Goal: Task Accomplishment & Management: Manage account settings

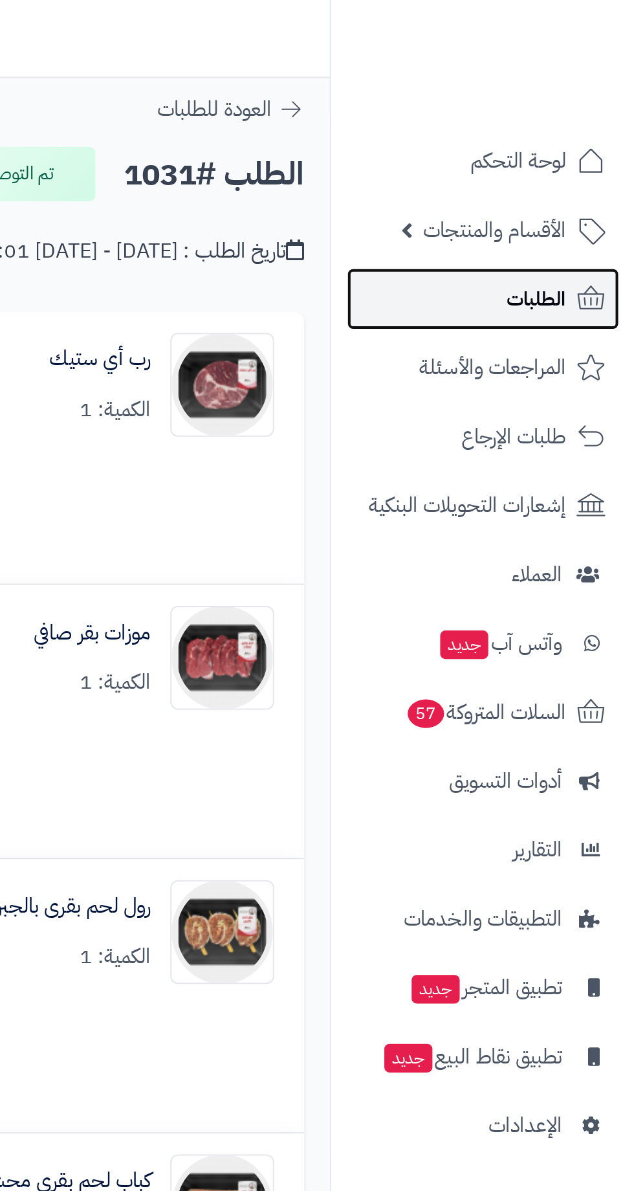
click at [569, 154] on link "الطلبات" at bounding box center [558, 148] width 136 height 31
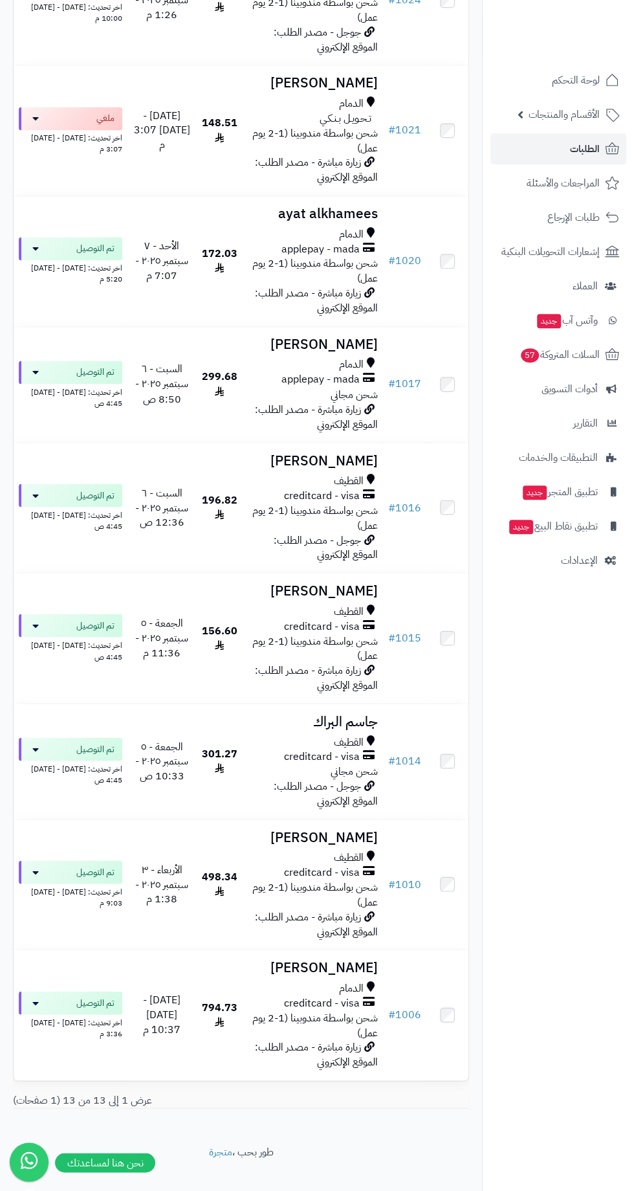
scroll to position [846, 0]
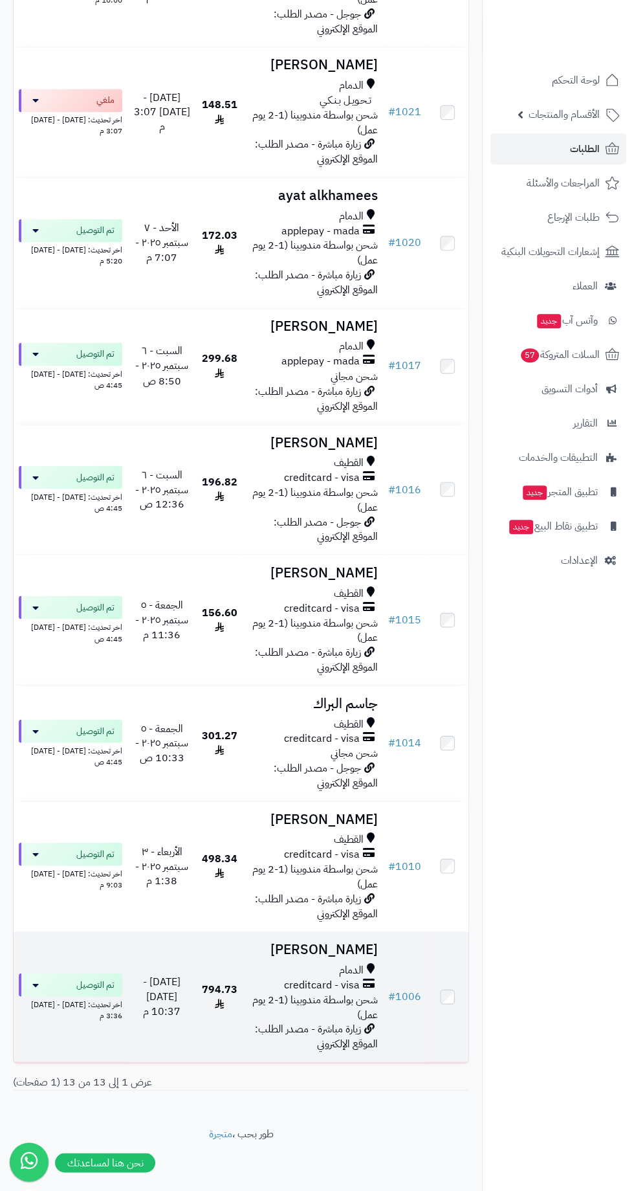
click at [293, 953] on h3 "[PERSON_NAME]" at bounding box center [313, 949] width 130 height 15
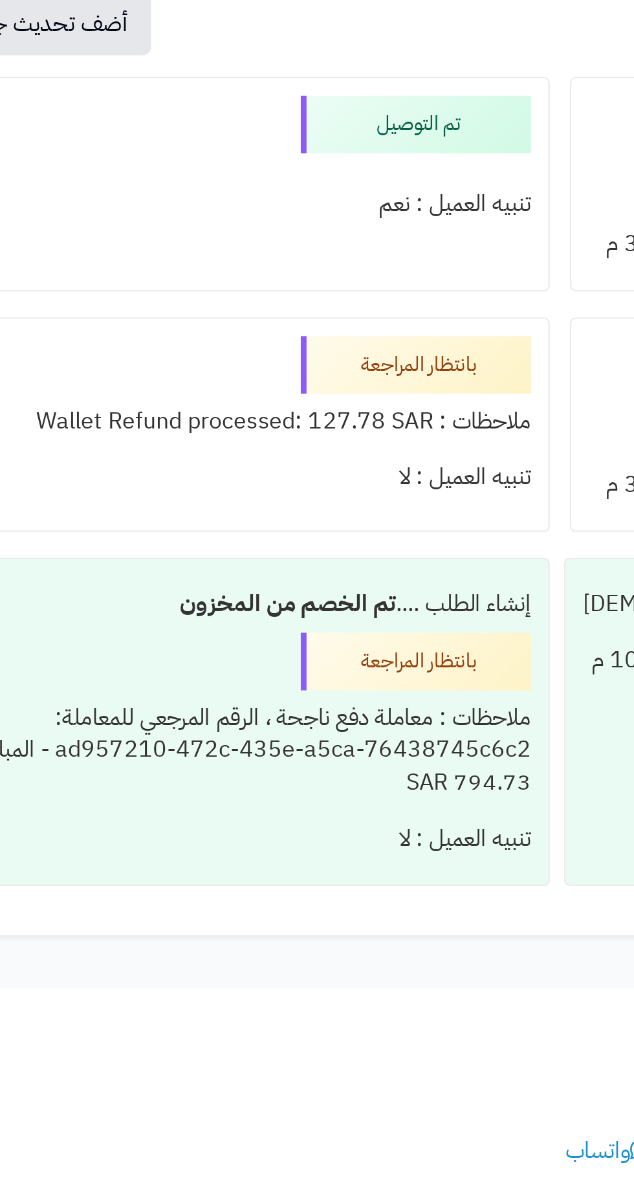
scroll to position [784, 0]
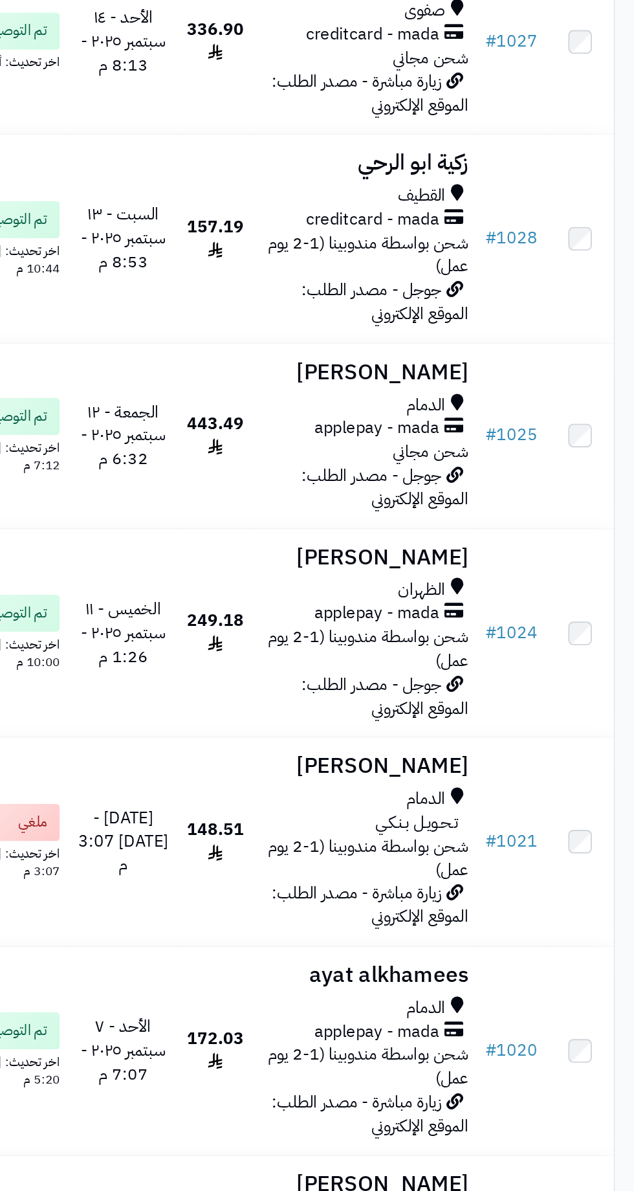
scroll to position [394, 0]
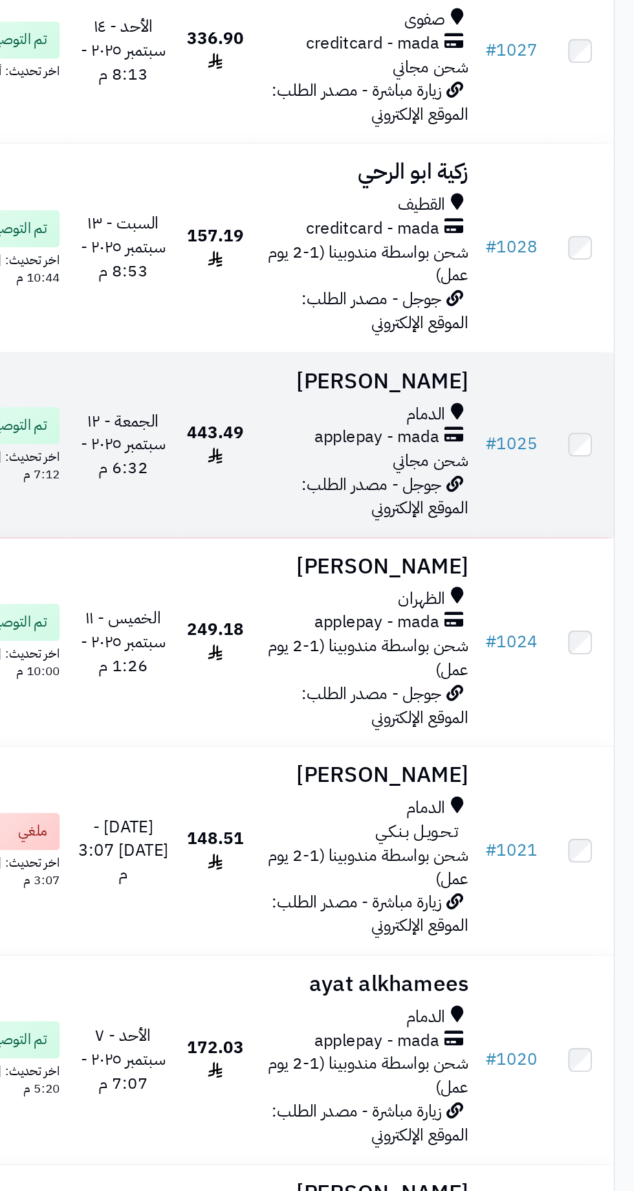
click at [264, 267] on div "الدمام" at bounding box center [313, 259] width 130 height 15
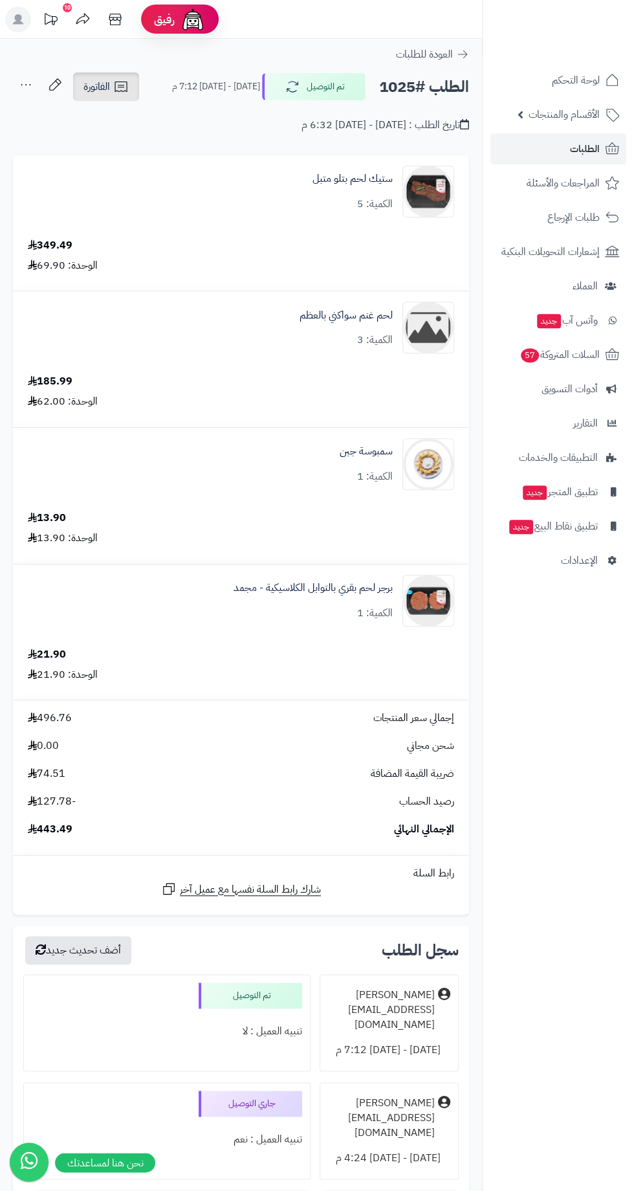
click at [99, 94] on span "الفاتورة" at bounding box center [96, 87] width 27 height 16
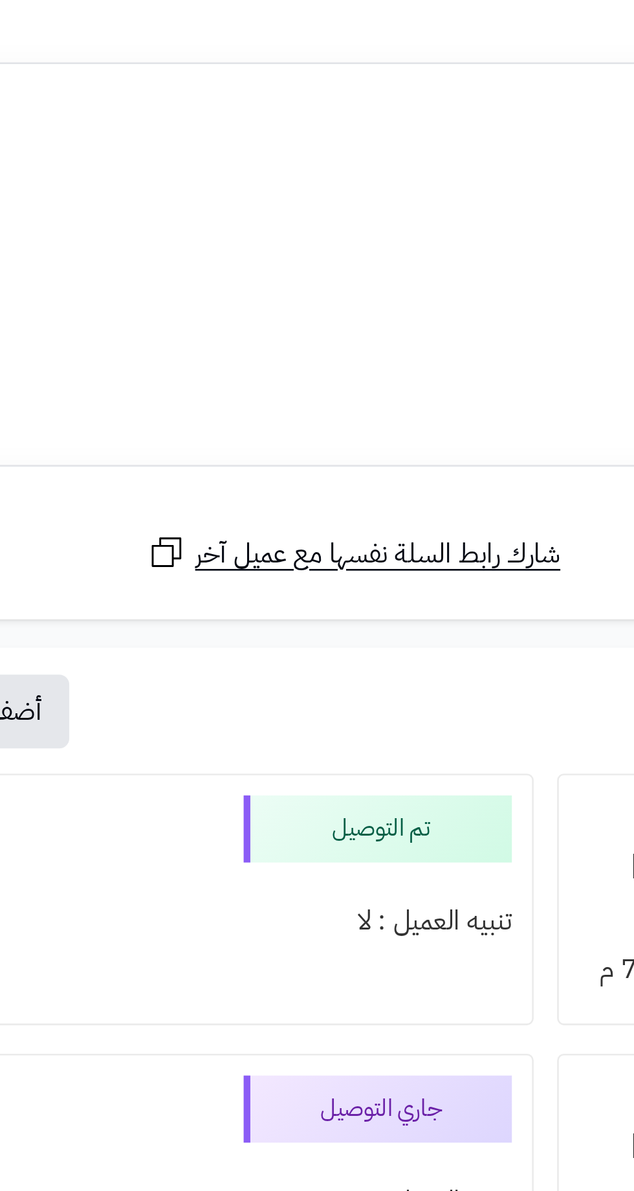
scroll to position [289, 0]
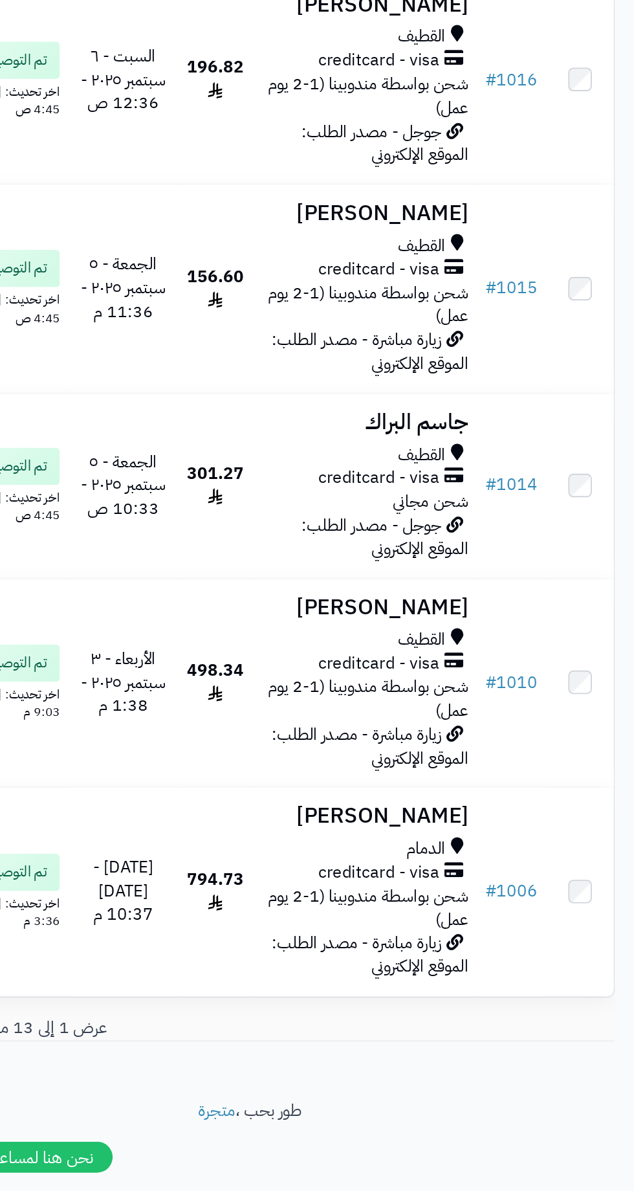
scroll to position [846, 0]
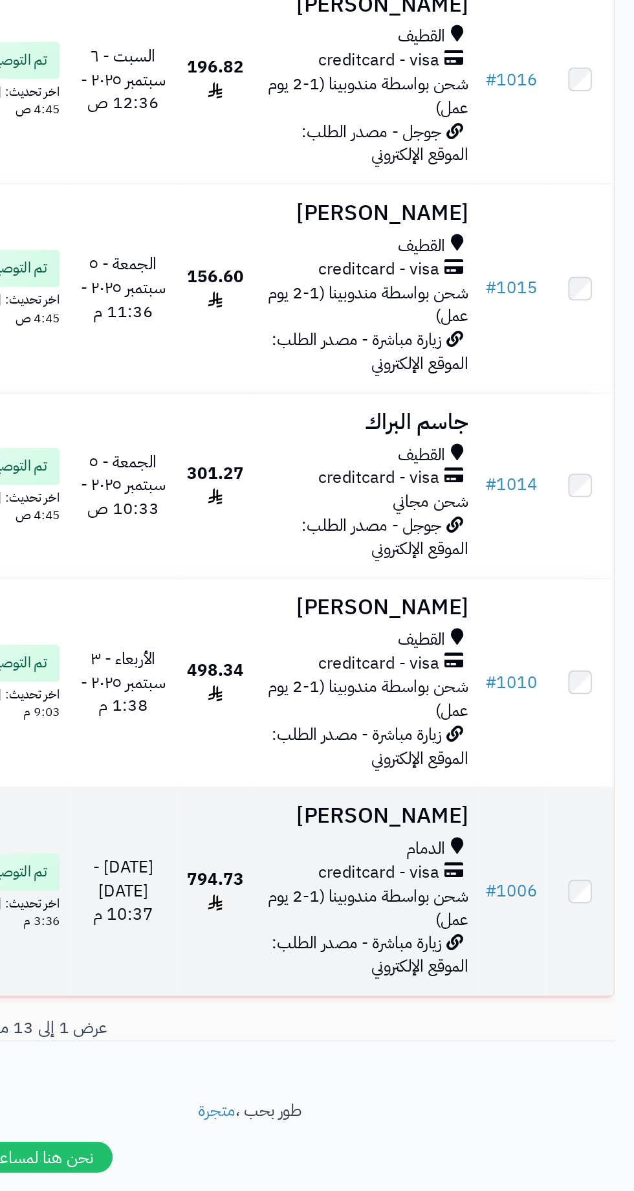
click at [293, 987] on span "creditcard - visa" at bounding box center [322, 984] width 76 height 15
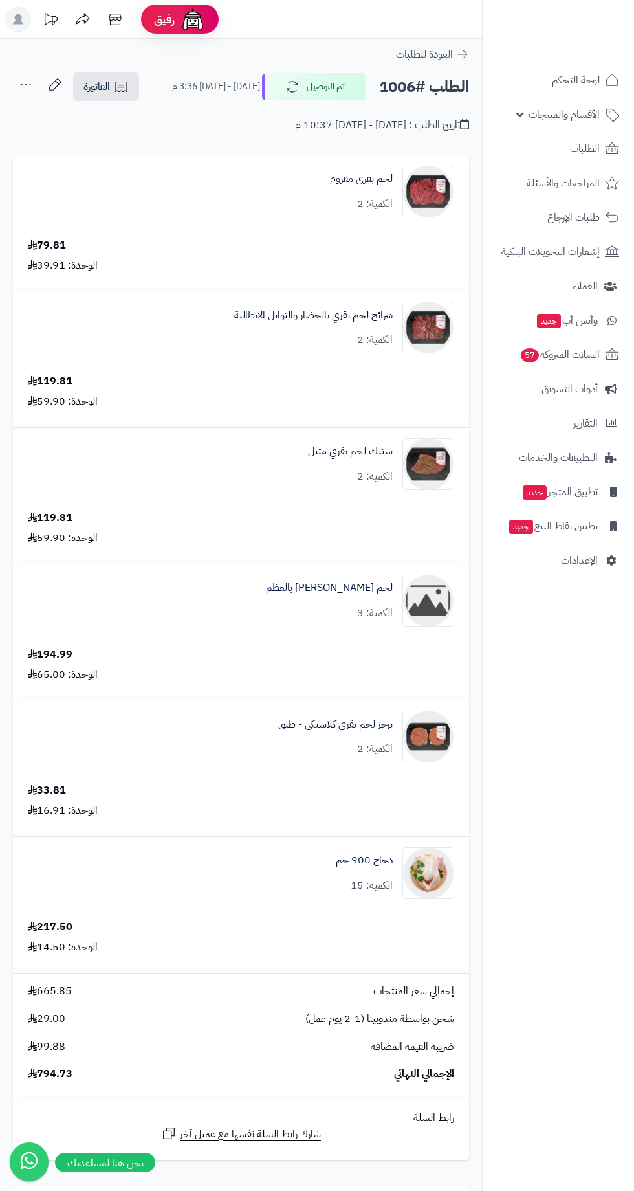
click at [237, 818] on div "33.81 الوحدة: 16.91" at bounding box center [241, 800] width 446 height 35
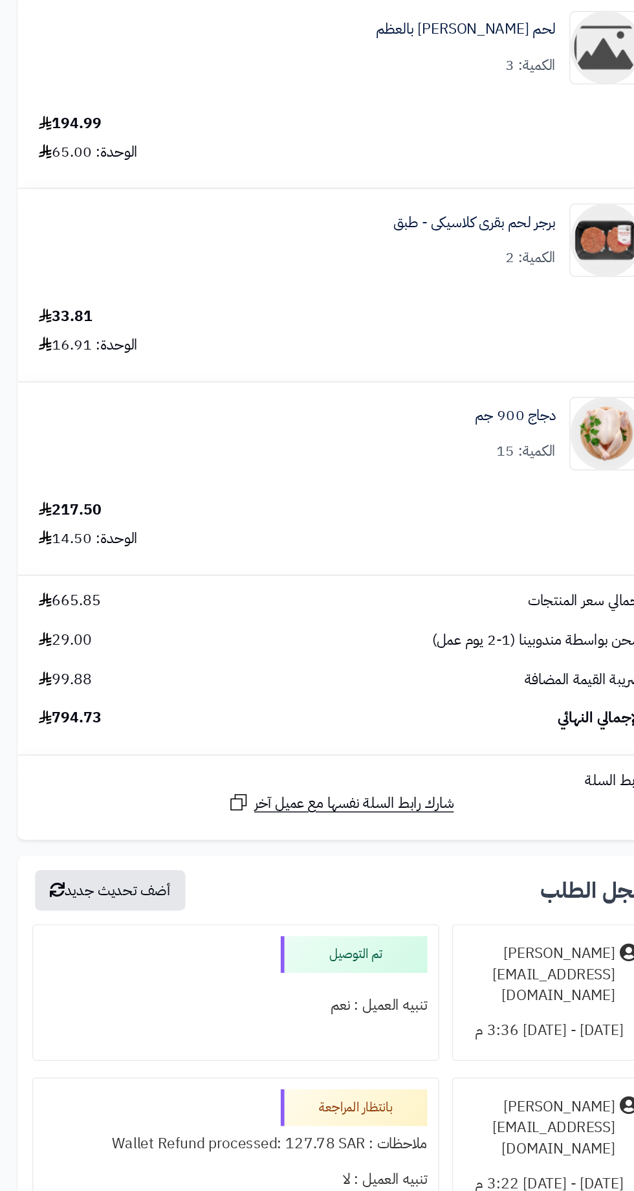
scroll to position [410, 0]
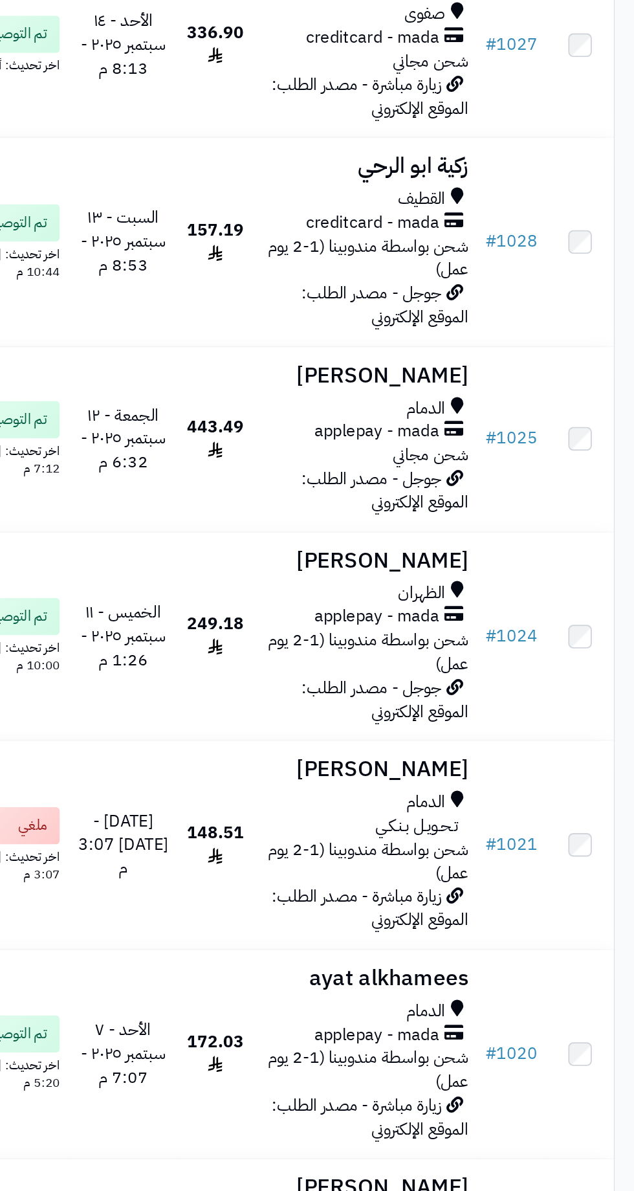
scroll to position [397, 0]
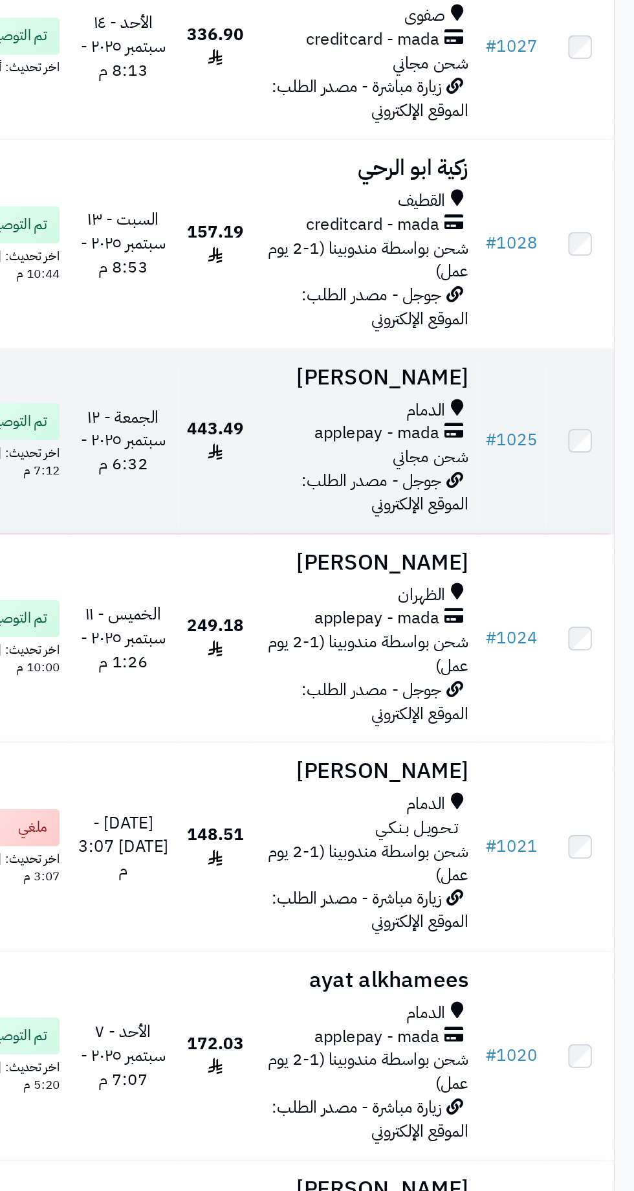
click at [293, 243] on h3 "[PERSON_NAME]" at bounding box center [313, 235] width 130 height 15
